Goal: Transaction & Acquisition: Purchase product/service

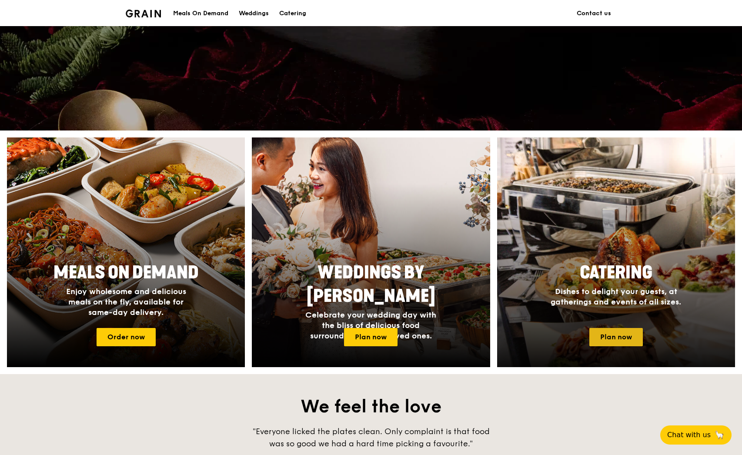
click at [616, 335] on link "Plan now" at bounding box center [616, 337] width 54 height 18
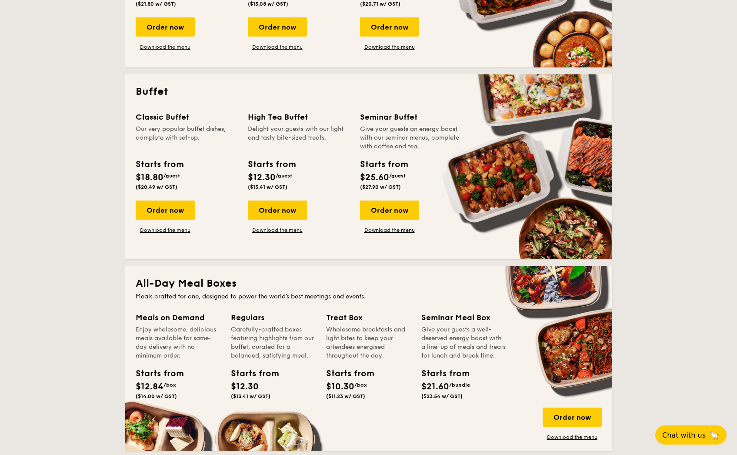
scroll to position [304, 0]
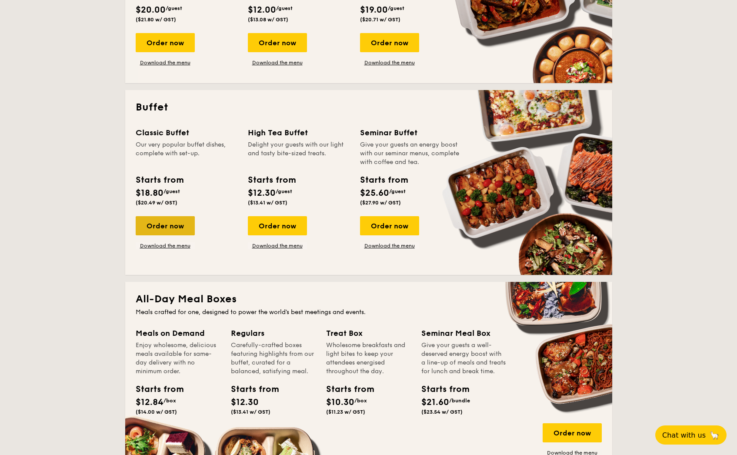
click at [167, 223] on div "Order now" at bounding box center [165, 225] width 59 height 19
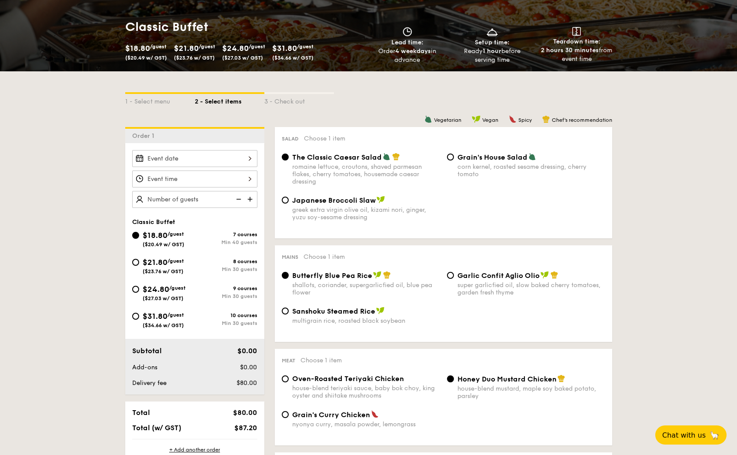
scroll to position [130, 0]
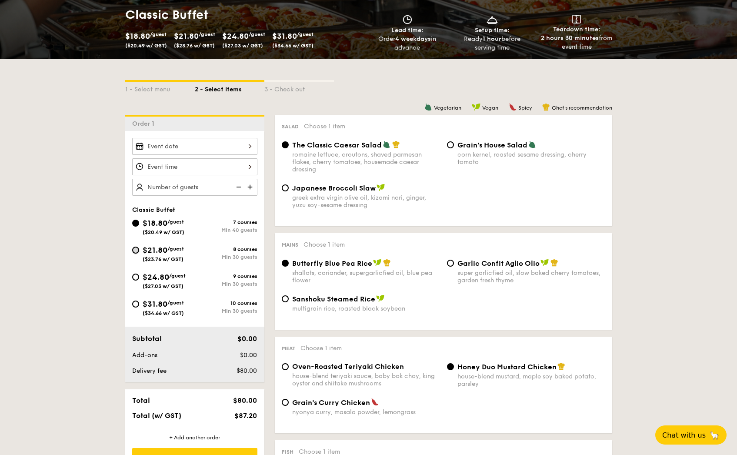
click at [135, 248] on input "$21.80 /guest ($23.76 w/ GST) 8 courses Min 30 guests" at bounding box center [135, 250] width 7 height 7
radio input "true"
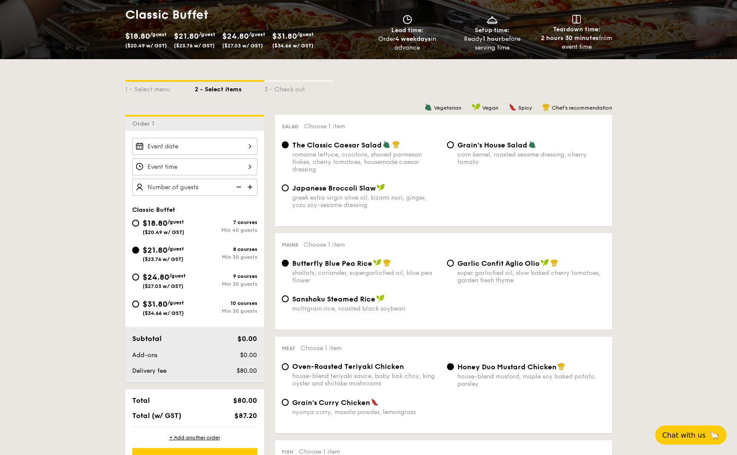
radio input "true"
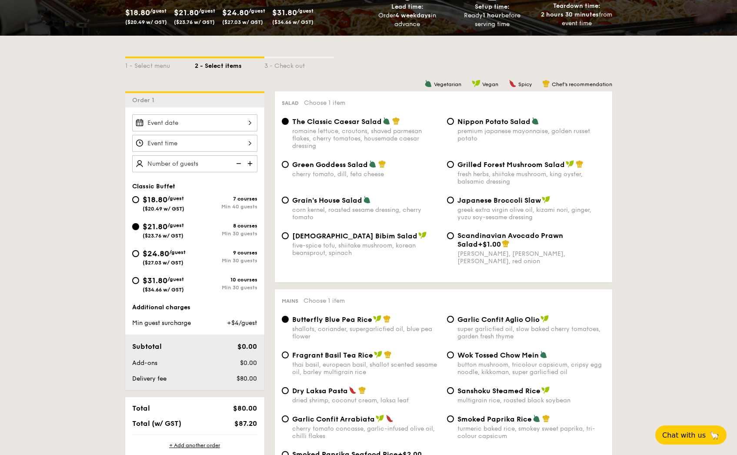
scroll to position [174, 0]
